Goal: Communication & Community: Answer question/provide support

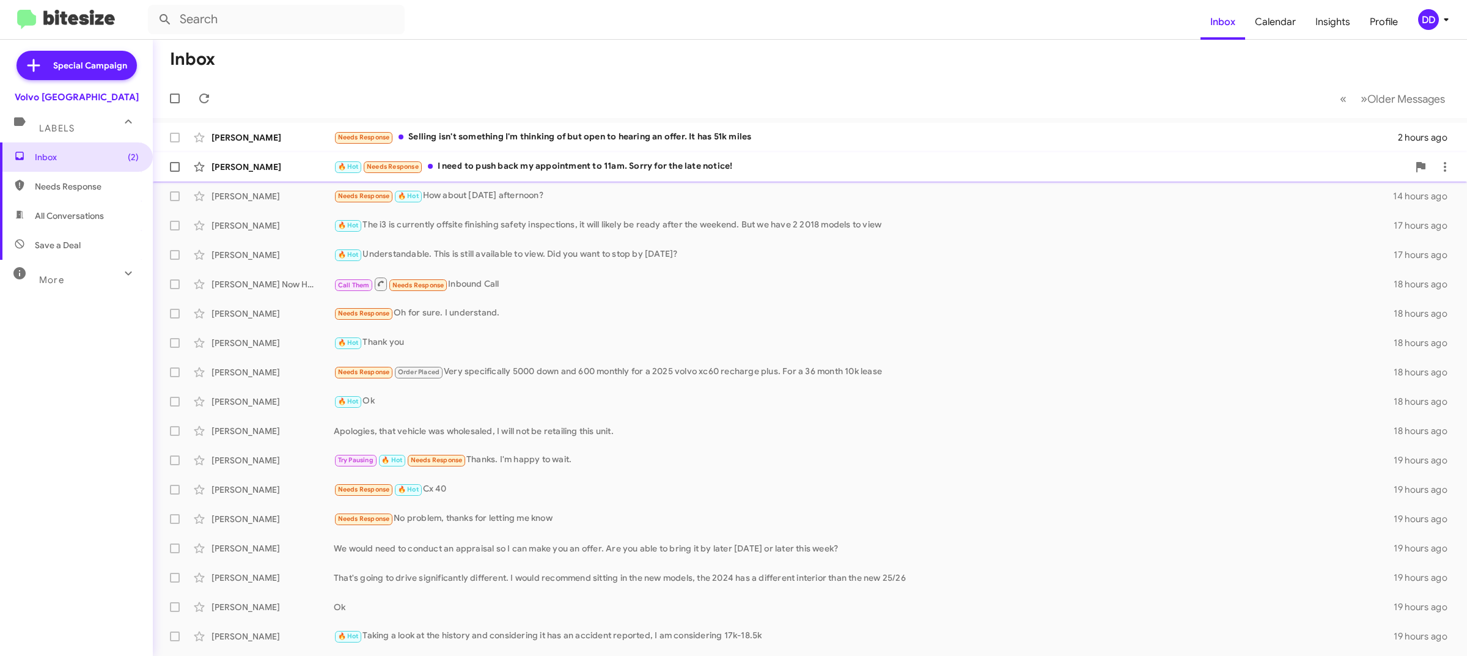
click at [587, 162] on div "🔥 Hot Needs Response I need to push back my appointment to 11am. Sorry for the …" at bounding box center [871, 167] width 1075 height 14
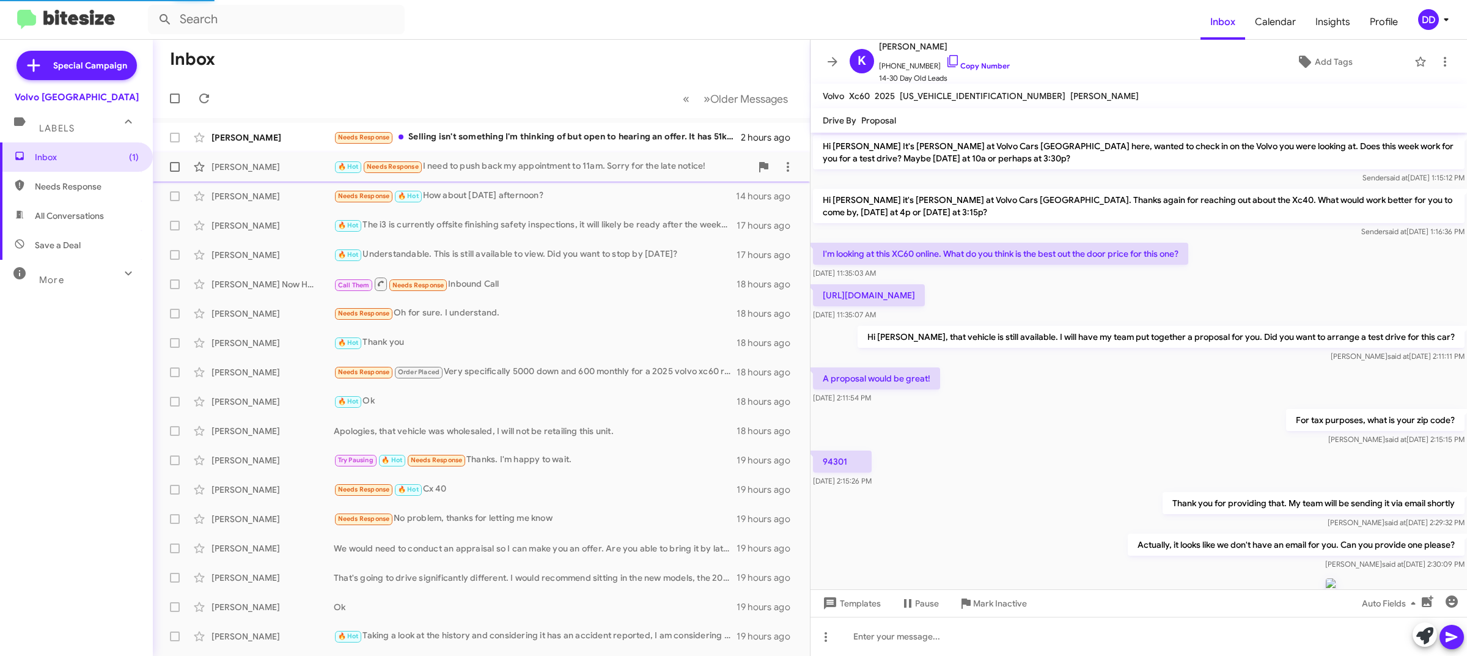
scroll to position [816, 0]
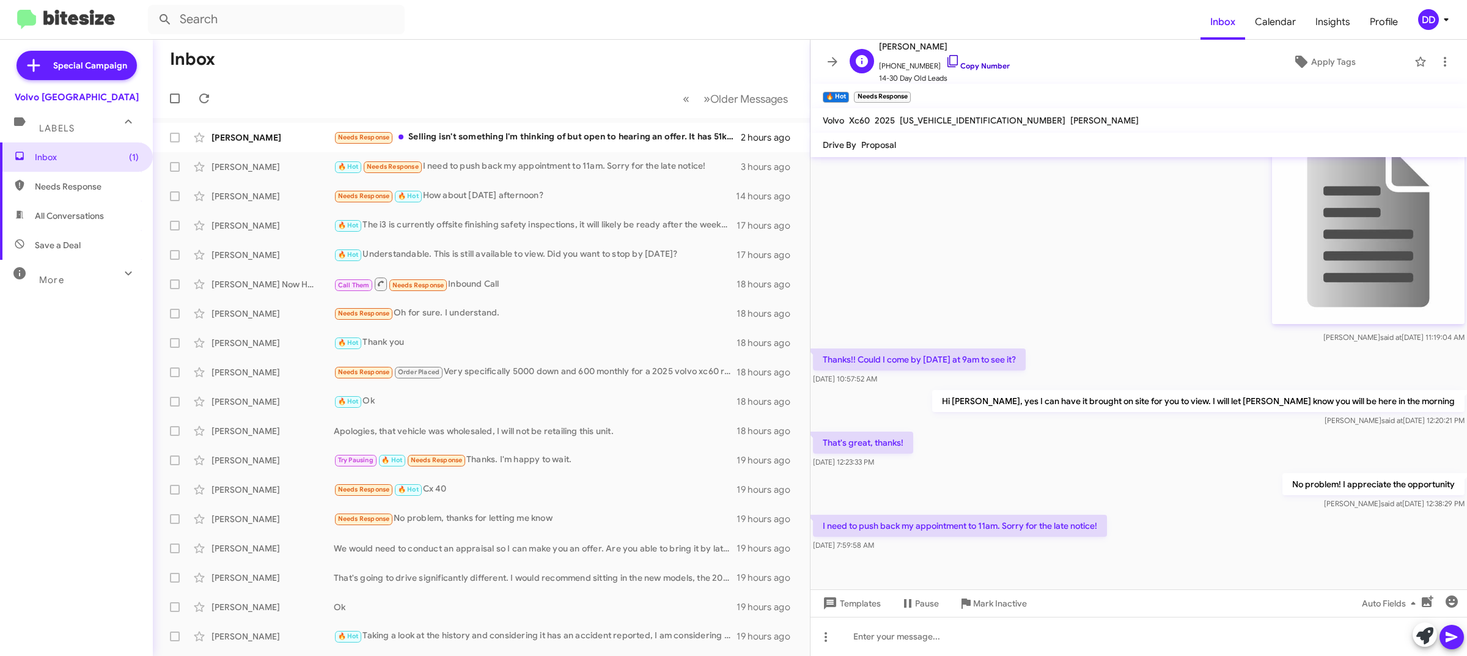
click at [968, 65] on link "Copy Number" at bounding box center [978, 65] width 64 height 9
click at [639, 133] on div "Needs Response Selling isn't something I'm thinking of but open to hearing an o…" at bounding box center [543, 137] width 418 height 14
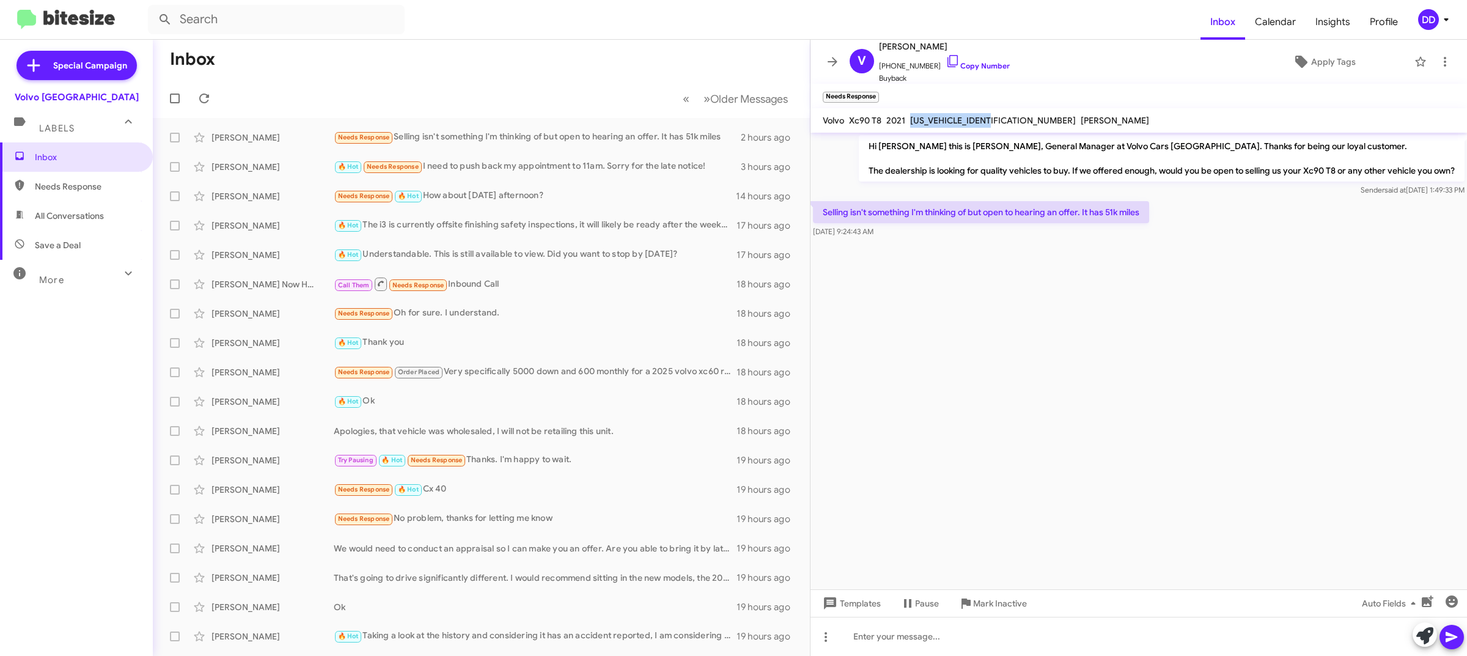
drag, startPoint x: 997, startPoint y: 117, endPoint x: 912, endPoint y: 117, distance: 85.6
click at [912, 117] on div "YV4BR0CK5M1732519" at bounding box center [993, 120] width 171 height 15
copy span "YV4BR0CK5M1732519"
click at [971, 647] on div at bounding box center [1139, 636] width 657 height 39
click at [962, 62] on link "Copy Number" at bounding box center [978, 65] width 64 height 9
